Goal: Transaction & Acquisition: Register for event/course

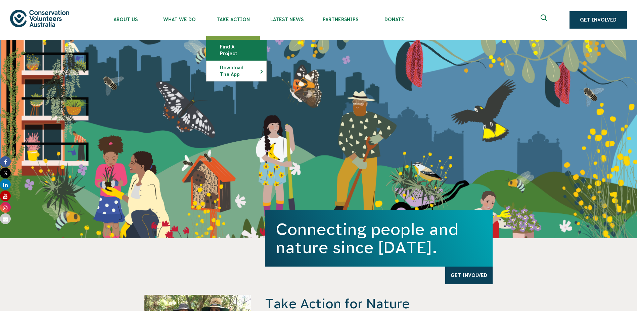
click at [231, 44] on link "Find a project" at bounding box center [237, 50] width 60 height 20
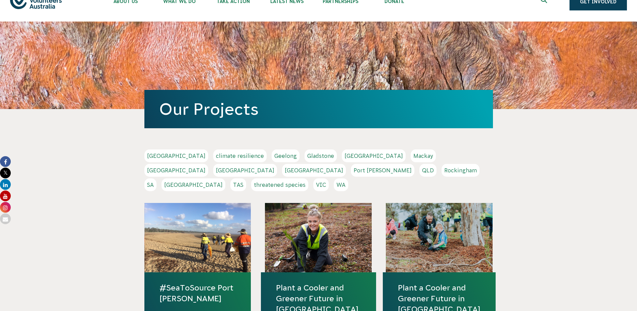
scroll to position [67, 0]
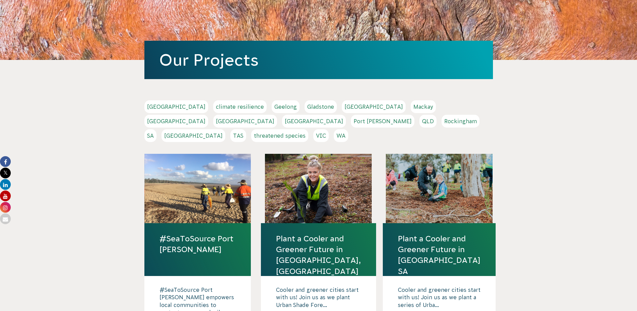
click at [157, 129] on link "SA" at bounding box center [151, 135] width 12 height 13
click at [348, 129] on link "WA" at bounding box center [341, 135] width 14 height 13
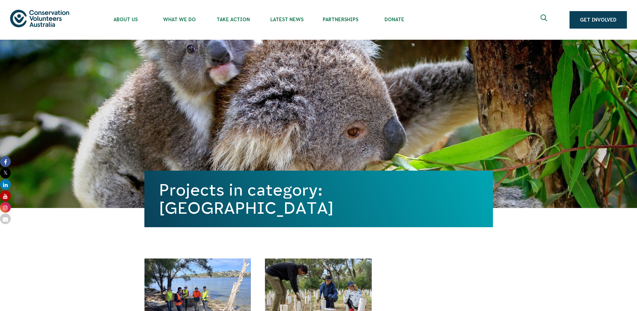
scroll to position [235, 0]
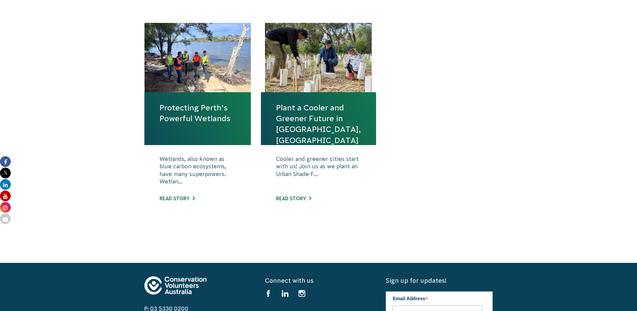
click at [206, 115] on link "Protecting Perth’s Powerful Wetlands" at bounding box center [198, 113] width 77 height 22
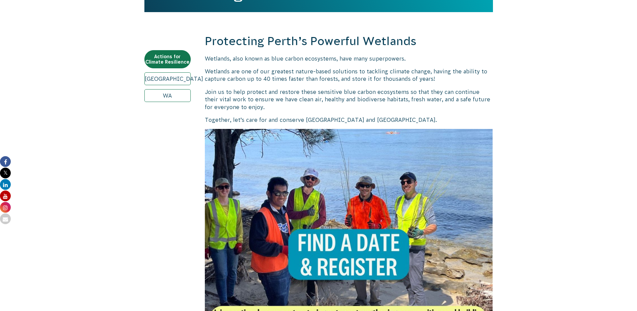
scroll to position [336, 0]
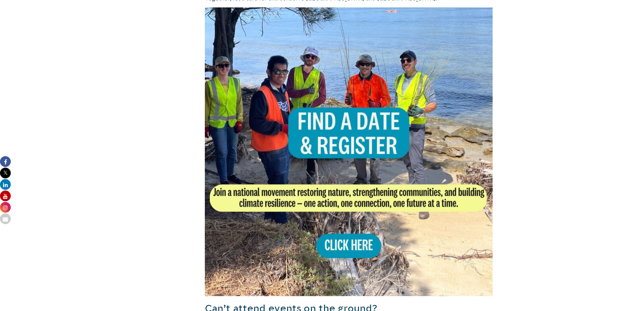
click at [338, 161] on img at bounding box center [349, 151] width 288 height 288
